Goal: Navigation & Orientation: Go to known website

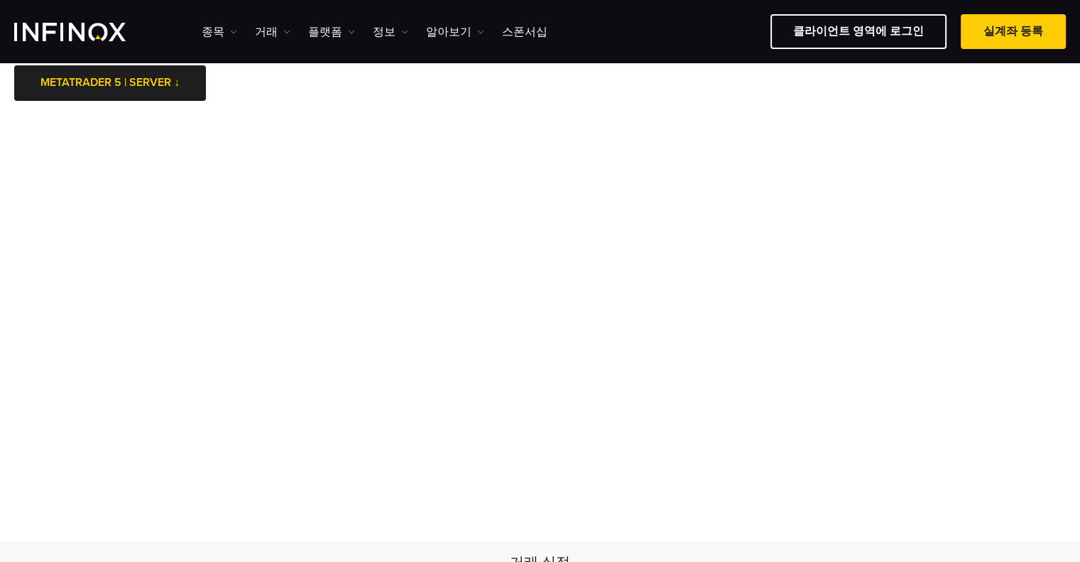
scroll to position [11, 0]
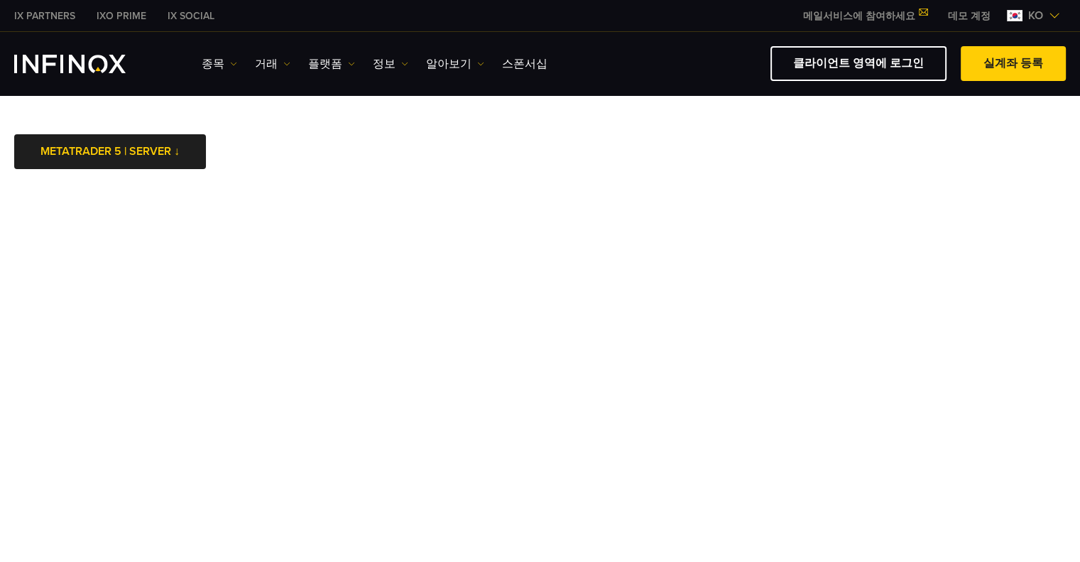
click at [1056, 13] on img at bounding box center [1053, 15] width 11 height 11
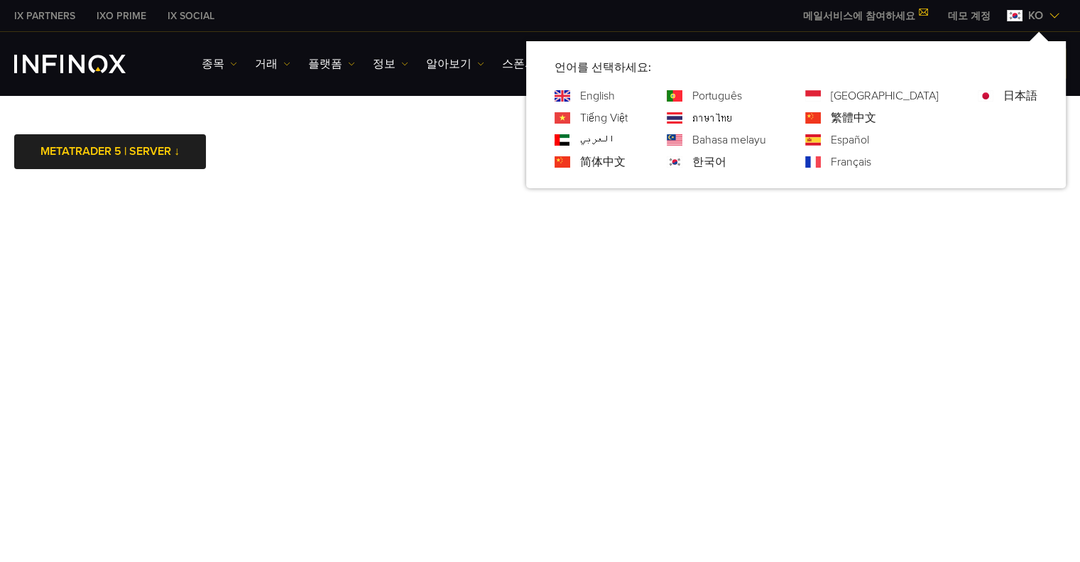
click at [1048, 12] on img at bounding box center [1053, 15] width 11 height 11
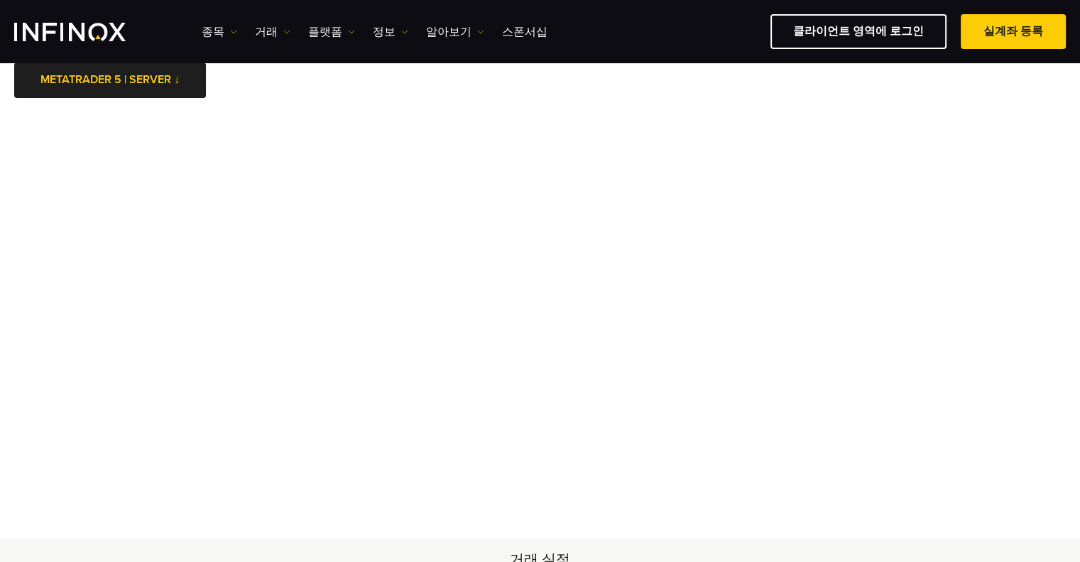
scroll to position [31, 0]
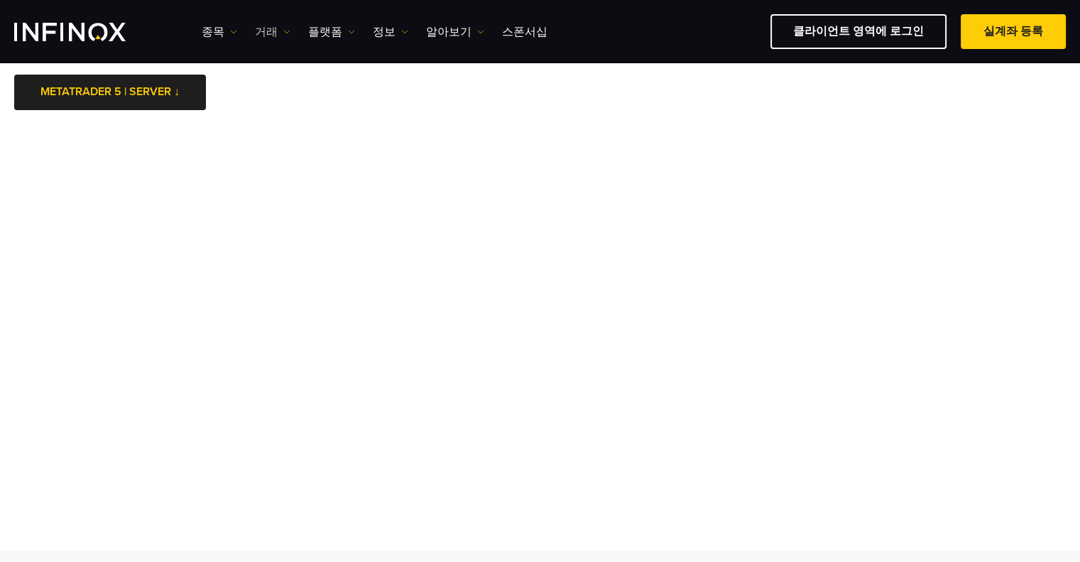
click at [260, 30] on link "거래" at bounding box center [272, 31] width 35 height 17
click at [329, 28] on link "플랫폼" at bounding box center [331, 31] width 47 height 17
click at [451, 28] on link "알아보기" at bounding box center [455, 31] width 58 height 17
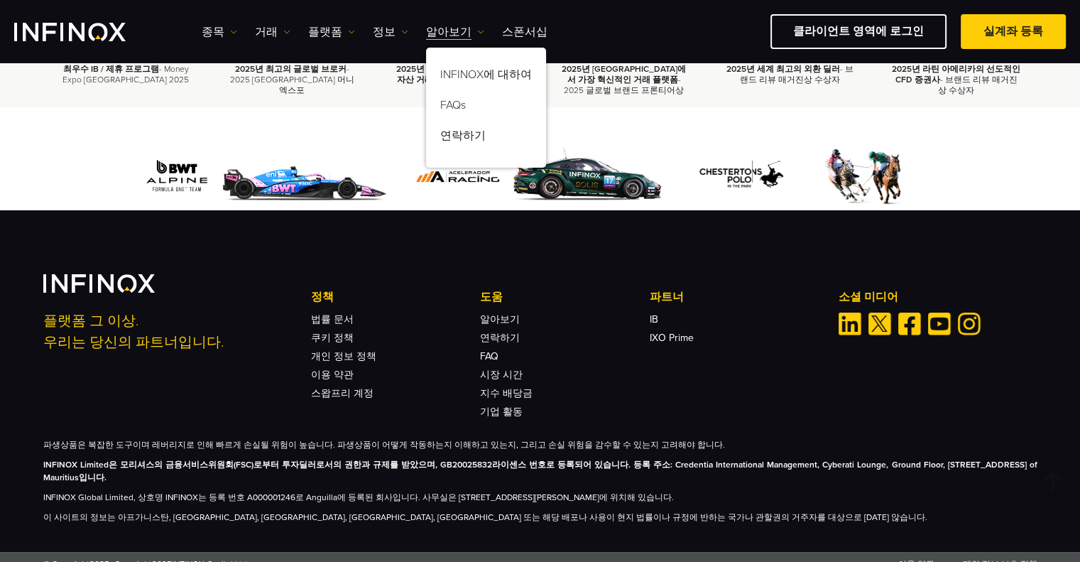
scroll to position [630, 0]
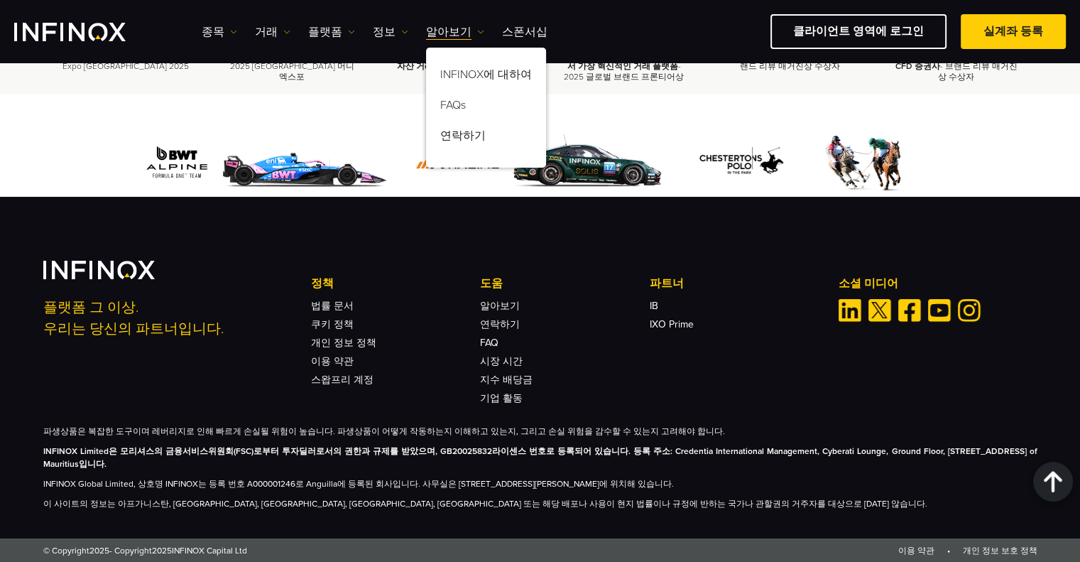
click at [592, 403] on div "플랫폼 그 이상. 우리는 당신의 파트너입니다. 정책 법률 문서 쿠키 정책 개인 정보 정책 이용 약관 스왑프리 계정 도움" at bounding box center [540, 385] width 1022 height 249
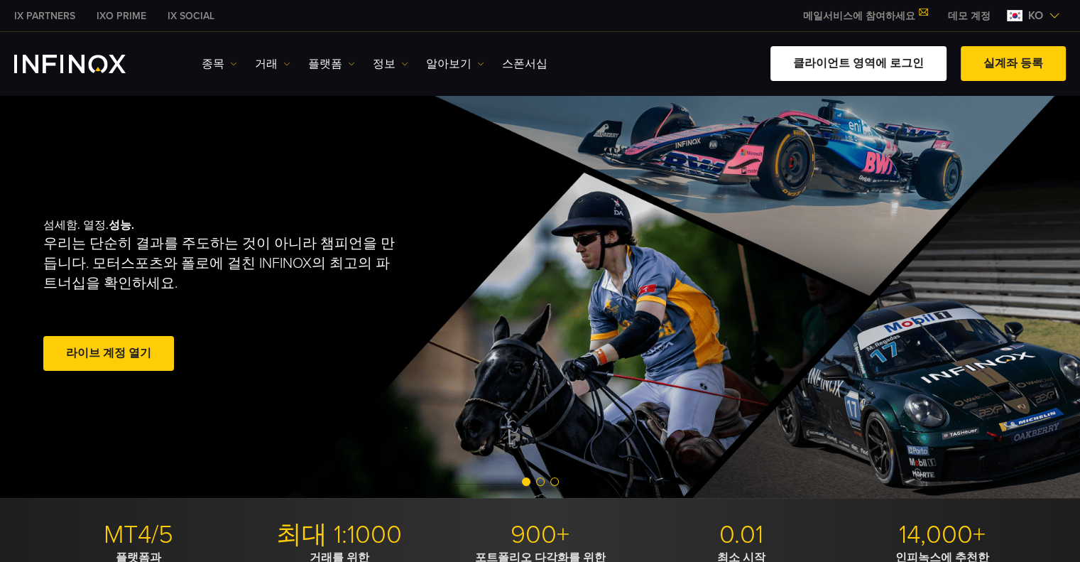
click at [860, 69] on link "클라이언트 영역에 로그인" at bounding box center [858, 63] width 176 height 35
